Goal: Information Seeking & Learning: Learn about a topic

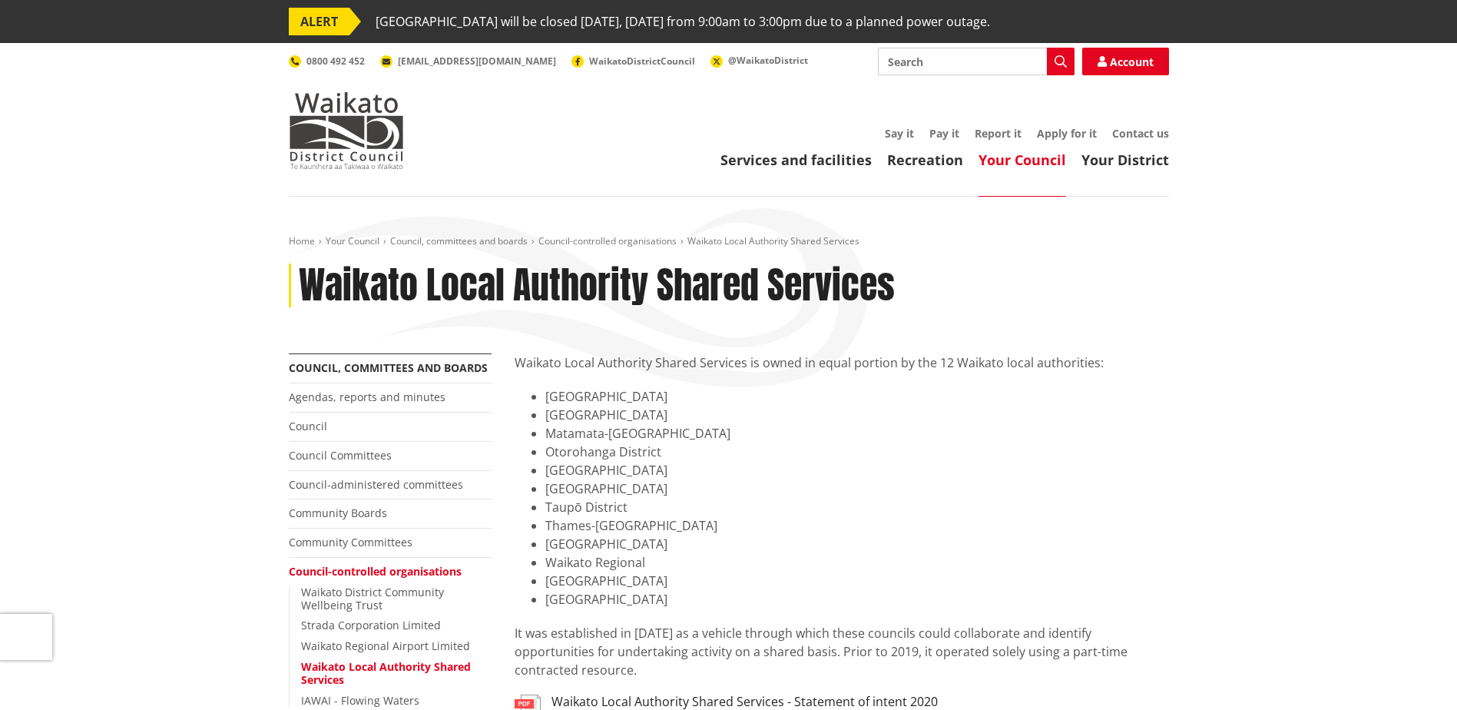
click at [990, 69] on input "Search" at bounding box center [976, 62] width 197 height 28
type input "committing to the WLASS Transformation"
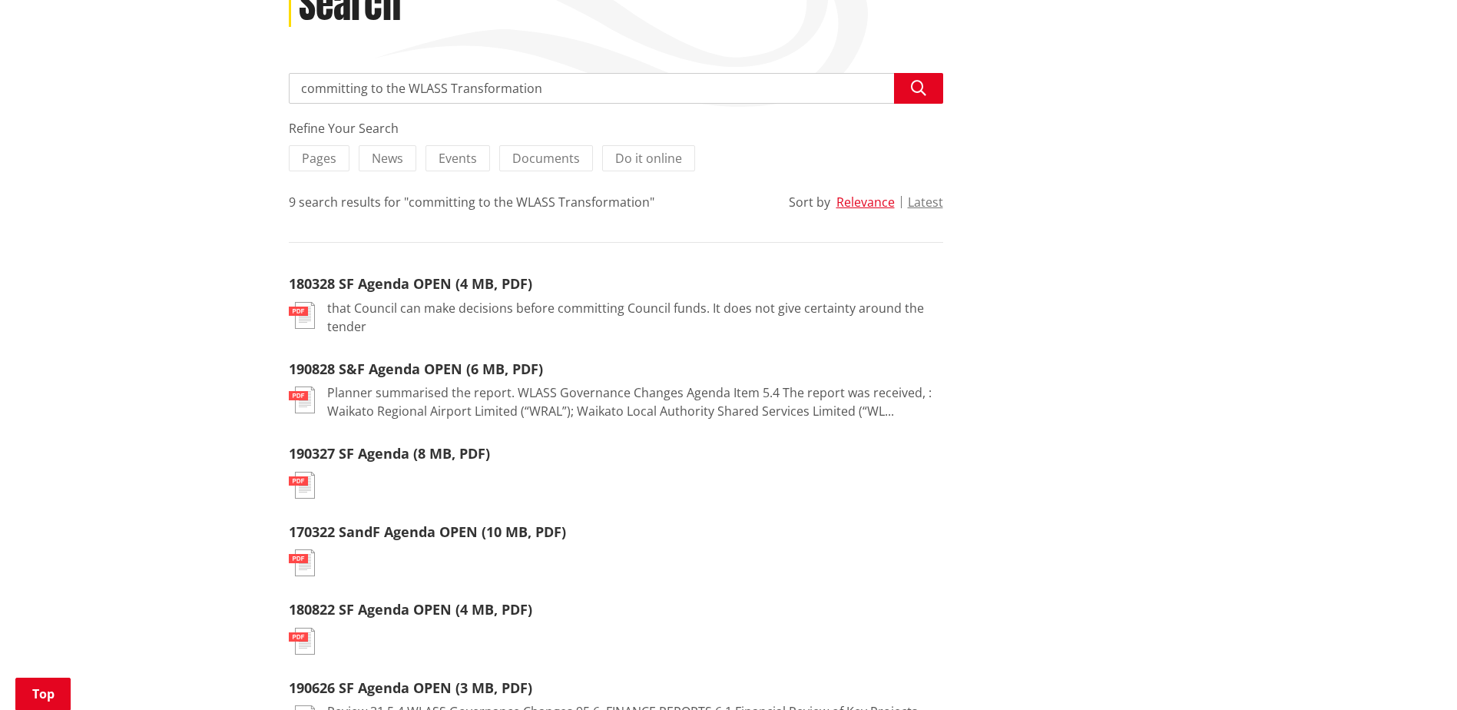
scroll to position [307, 0]
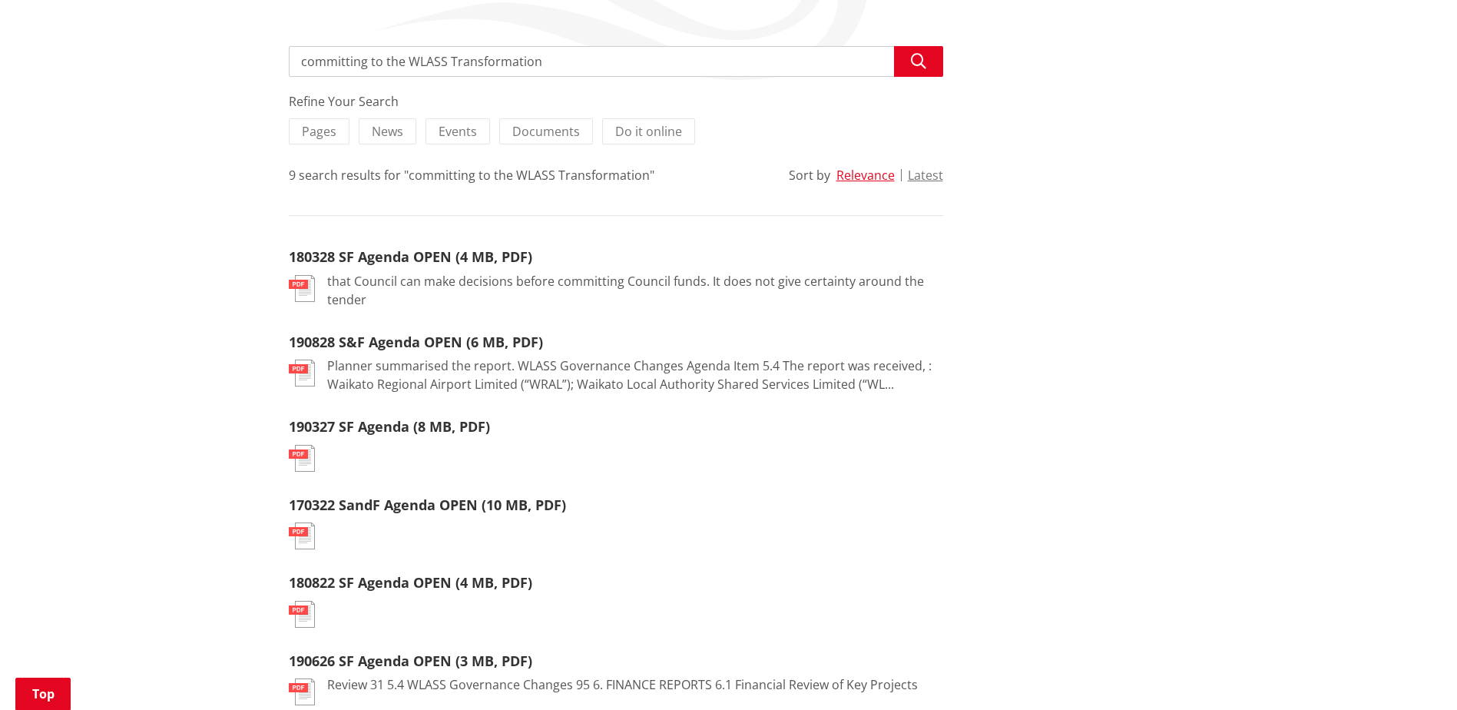
click at [308, 280] on img at bounding box center [302, 288] width 26 height 27
click at [373, 281] on p "that Council can make decisions before committing Council funds. It does not gi…" at bounding box center [635, 290] width 616 height 37
click at [710, 263] on div "180328 SF Agenda OPEN (4 MB, PDF)" at bounding box center [616, 256] width 655 height 19
click at [457, 240] on div "Refine Your Search Pages News Events Documents Do it online 9 search results fo…" at bounding box center [616, 515] width 655 height 847
click at [449, 262] on link "180328 SF Agenda OPEN (4 MB, PDF)" at bounding box center [411, 256] width 244 height 18
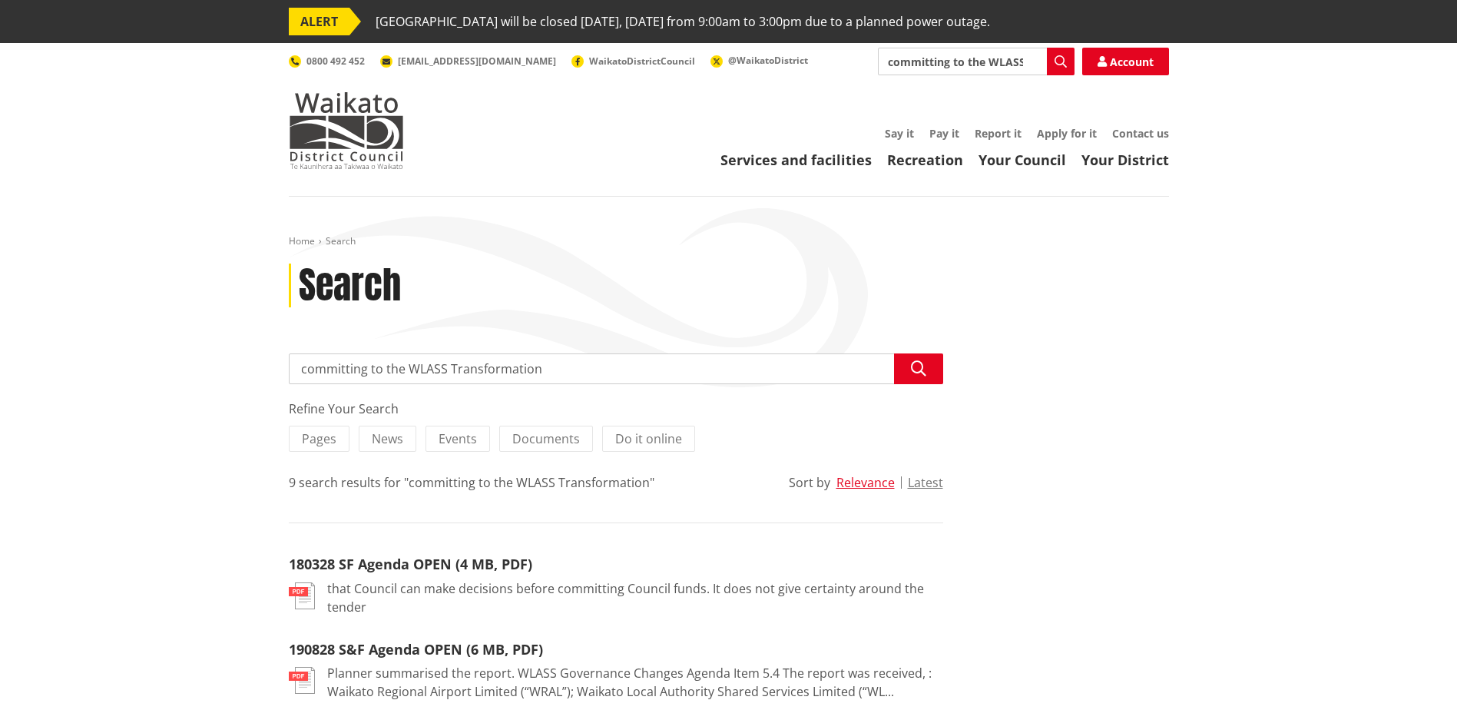
click at [969, 68] on input "committing to the WLASS Transformation" at bounding box center [976, 62] width 197 height 28
drag, startPoint x: 986, startPoint y: 66, endPoint x: 656, endPoint y: 70, distance: 329.6
click at [656, 70] on div "Search committing to the WLASS Transformation Search Account 0800 492 452 info@…" at bounding box center [729, 62] width 880 height 28
type input "WLASS Transformation"
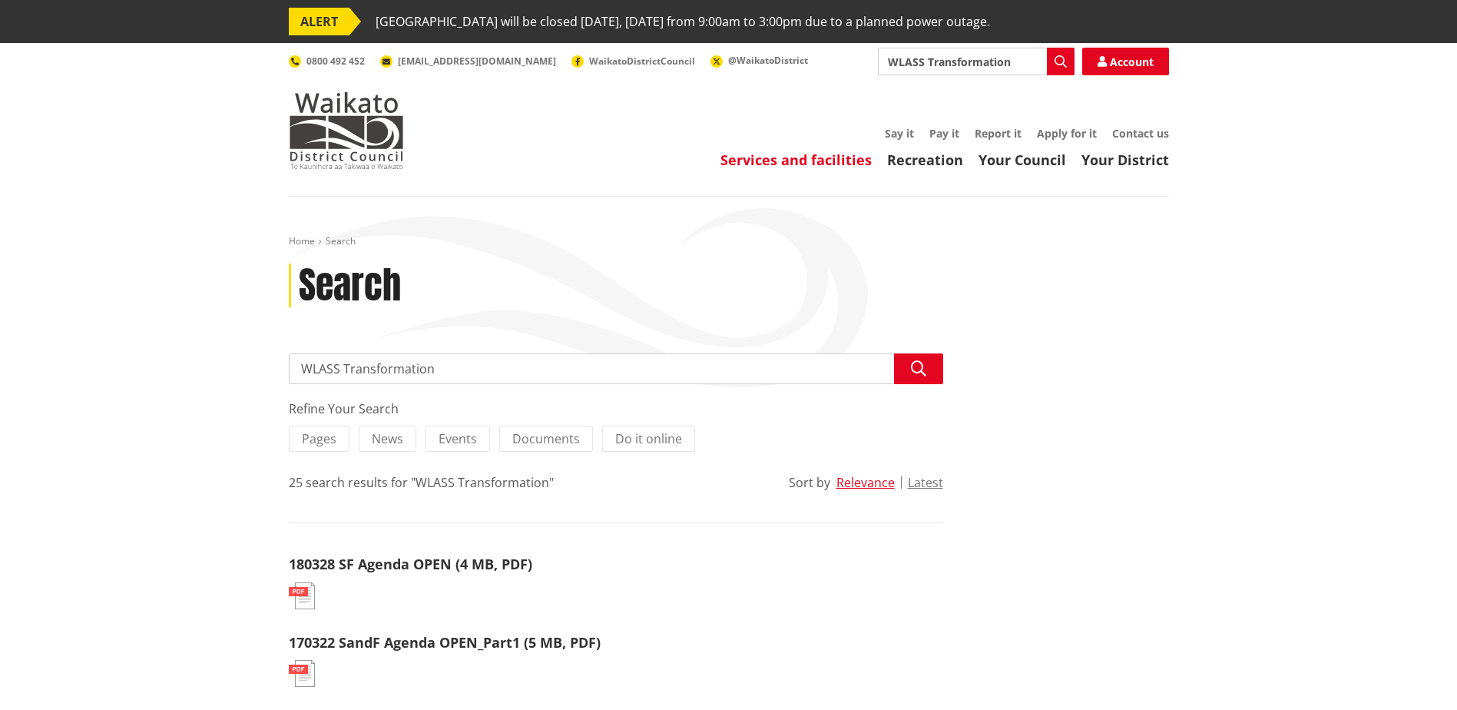
click at [795, 158] on link "Services and facilities" at bounding box center [796, 160] width 151 height 18
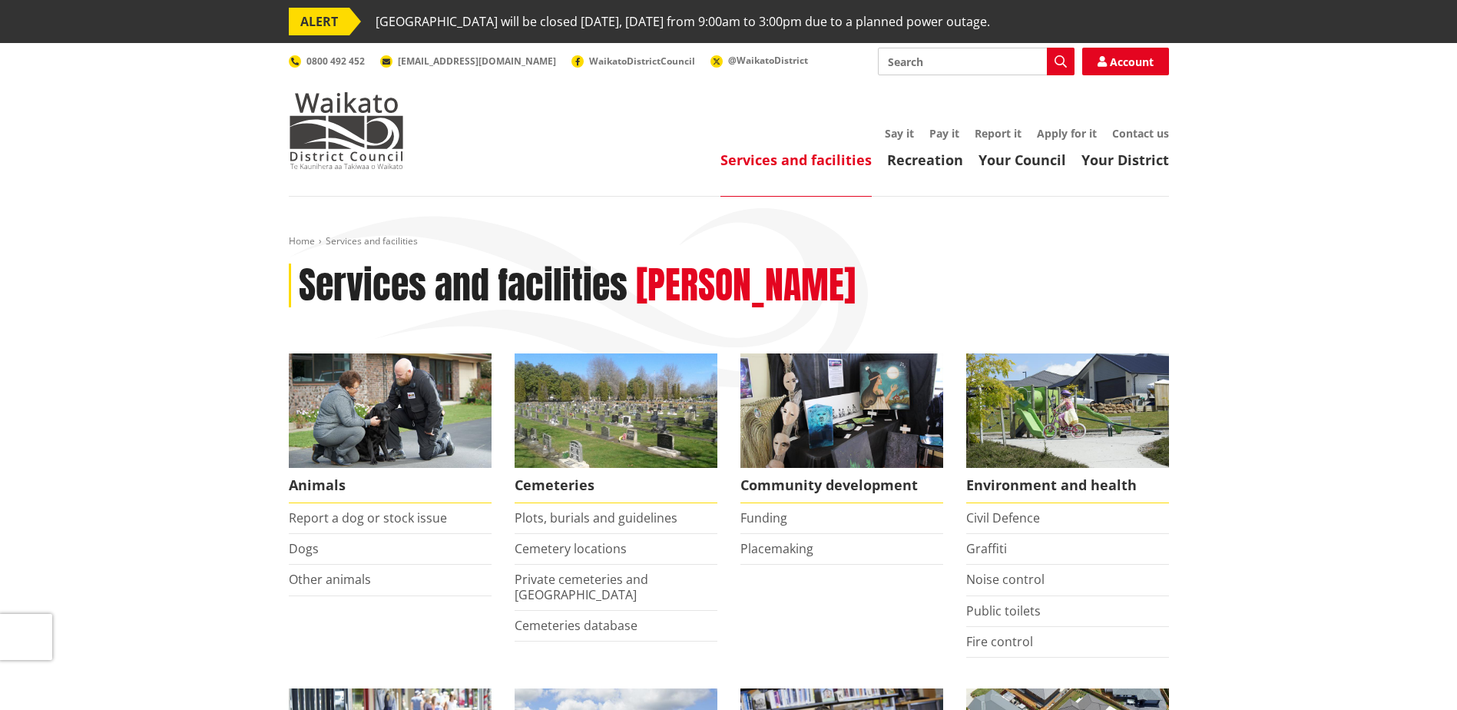
click at [983, 148] on div "Services and facilities Recreation Your Council Your District Say it Pay it Rep…" at bounding box center [802, 148] width 734 height 41
click at [1002, 155] on link "Your Council" at bounding box center [1023, 160] width 88 height 18
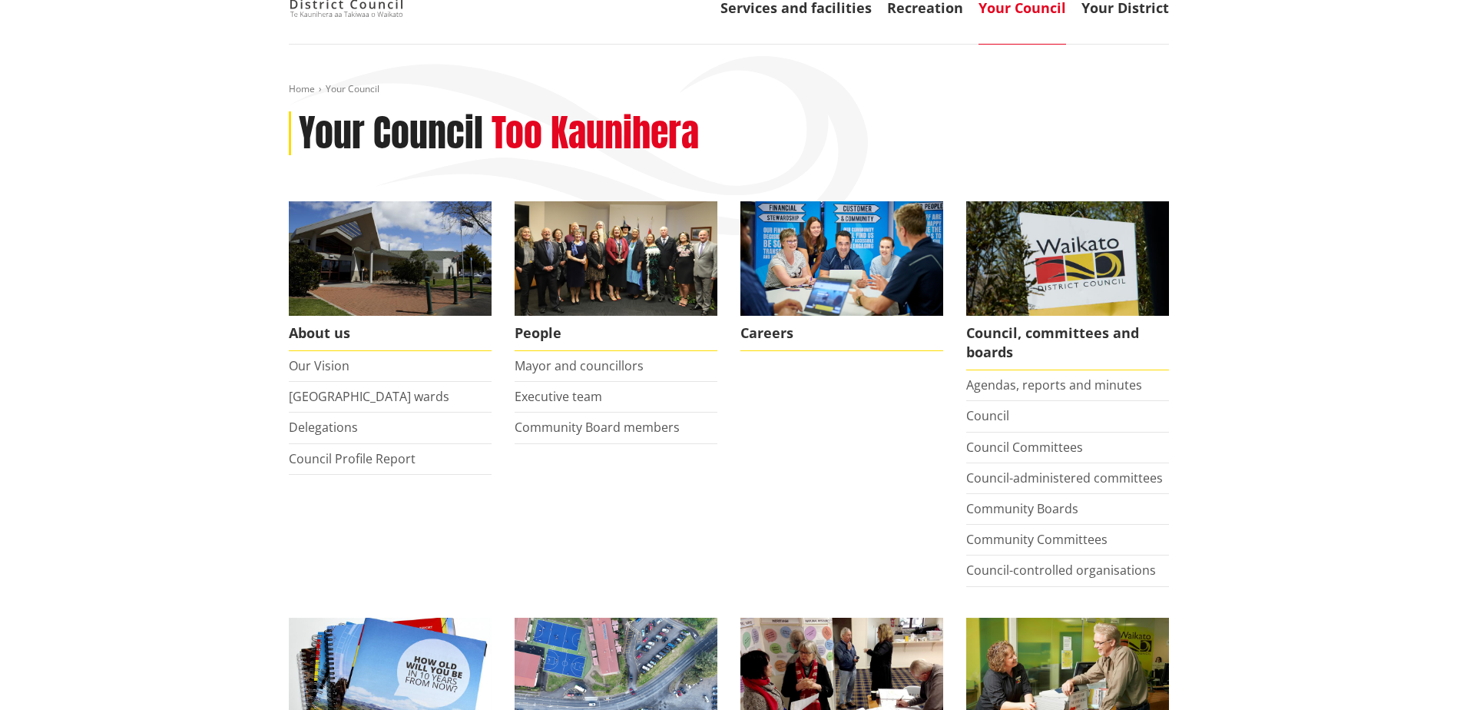
scroll to position [154, 0]
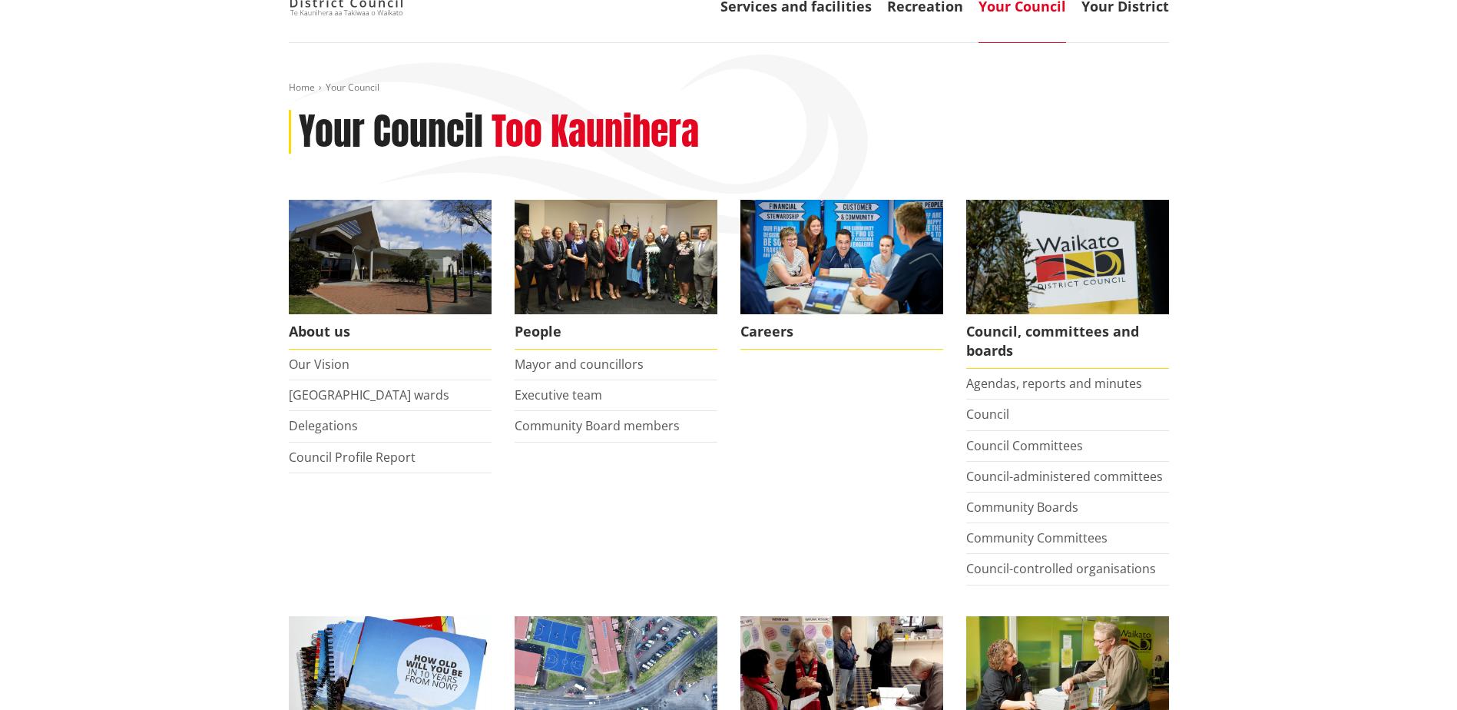
click at [606, 522] on li "People Mayor and councillors Executive team Community Board members" at bounding box center [616, 392] width 226 height 385
